Goal: Task Accomplishment & Management: Manage account settings

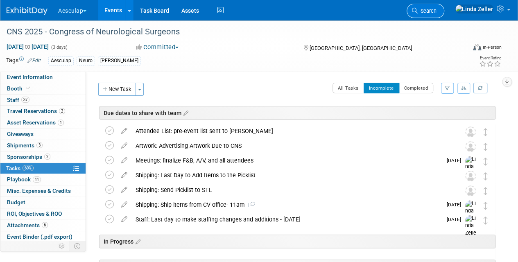
click at [437, 9] on span "Search" at bounding box center [427, 11] width 19 height 6
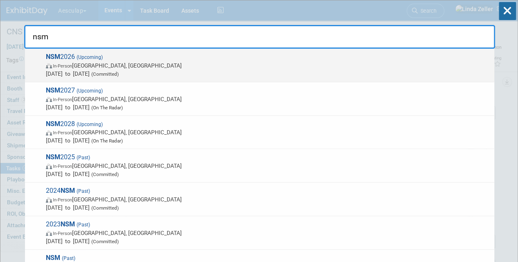
type input "nsm"
click at [89, 64] on span "In-Person [GEOGRAPHIC_DATA], [GEOGRAPHIC_DATA]" at bounding box center [268, 65] width 445 height 8
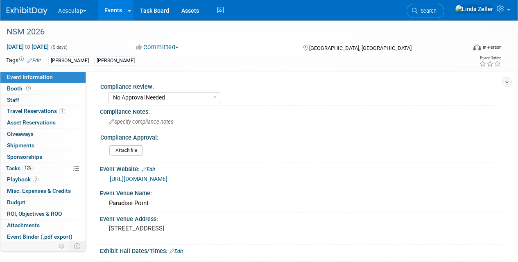
select select "No Approval Needed"
select select "Misc. Company Functions"
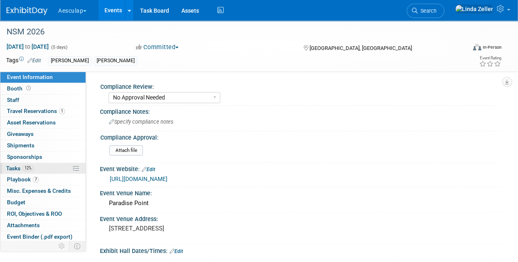
click at [15, 163] on link "12% Tasks 12%" at bounding box center [42, 168] width 85 height 11
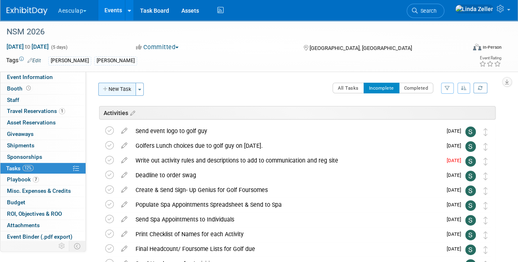
click at [123, 89] on button "New Task" at bounding box center [117, 89] width 38 height 13
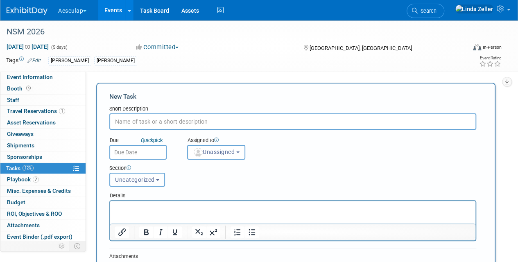
click at [152, 180] on span "Uncategorized" at bounding box center [135, 180] width 40 height 7
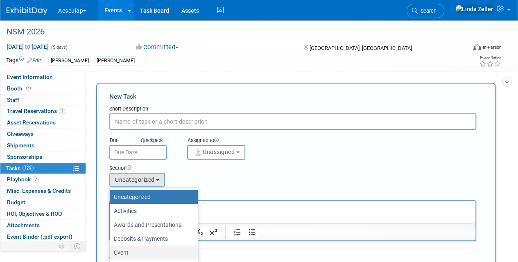
click at [138, 251] on label "Cvent" at bounding box center [152, 252] width 76 height 11
click at [111, 251] on input "Cvent" at bounding box center [108, 252] width 5 height 5
select select "11271073"
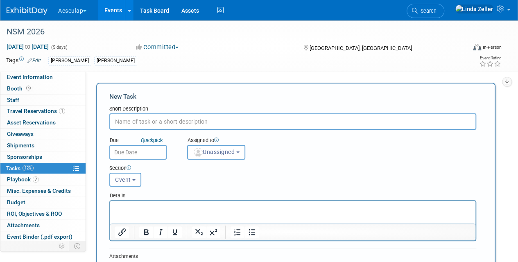
click at [125, 123] on input "text" at bounding box center [292, 121] width 367 height 16
click at [115, 123] on input "Integration" at bounding box center [292, 121] width 367 height 16
click at [186, 123] on input "Cvent: Concur Integration" at bounding box center [292, 121] width 367 height 16
type input "Cvent: Concur Integration w/ Alyssa"
click at [194, 150] on img "button" at bounding box center [198, 152] width 9 height 9
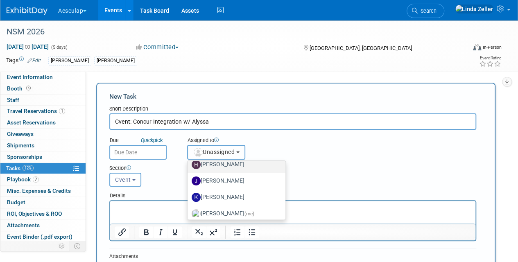
scroll to position [164, 0]
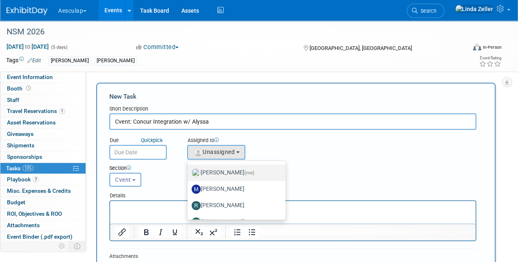
click at [219, 174] on label "Linda Zeller (me)" at bounding box center [235, 172] width 86 height 13
click at [189, 174] on input "Linda Zeller (me)" at bounding box center [186, 171] width 5 height 5
select select "997af25e-71f2-407b-94d0-6444a5b8fc40"
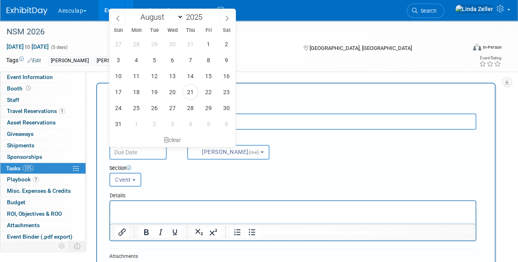
click at [116, 152] on input "text" at bounding box center [137, 152] width 57 height 15
click at [223, 18] on span at bounding box center [227, 18] width 15 height 14
select select "8"
click at [150, 93] on span "23" at bounding box center [154, 92] width 16 height 16
type input "Sep 23, 2025"
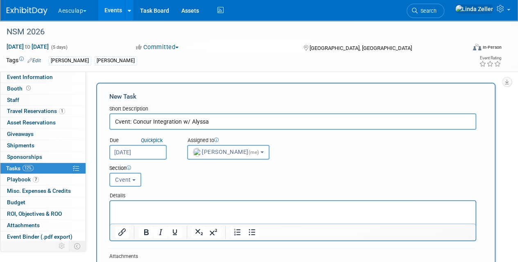
scroll to position [82, 0]
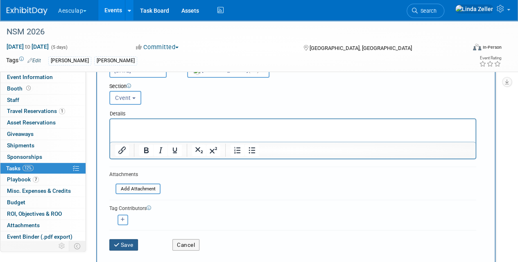
click at [122, 244] on button "Save" at bounding box center [123, 244] width 29 height 11
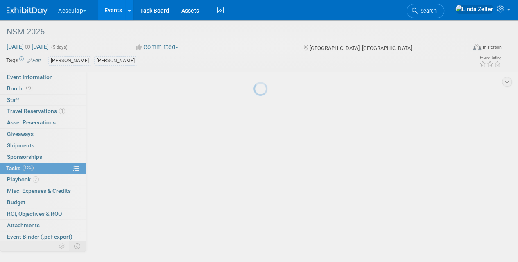
scroll to position [40, 0]
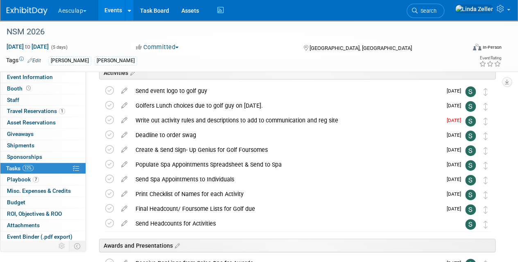
click at [199, 70] on div "NSM 2026 Feb 16, 2026 to Feb 20, 2026 (5 days) Feb 16, 2026 to Feb 20, 2026 Com…" at bounding box center [259, 45] width 518 height 51
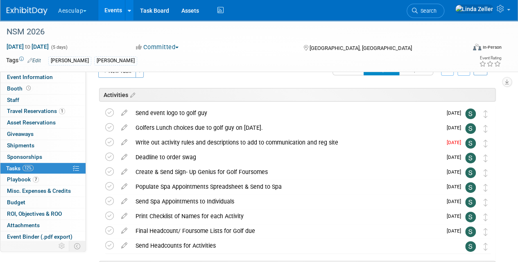
scroll to position [0, 0]
